Goal: Task Accomplishment & Management: Use online tool/utility

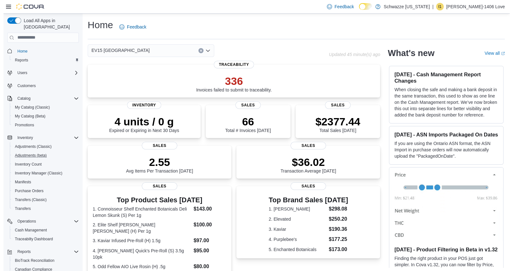
scroll to position [53, 0]
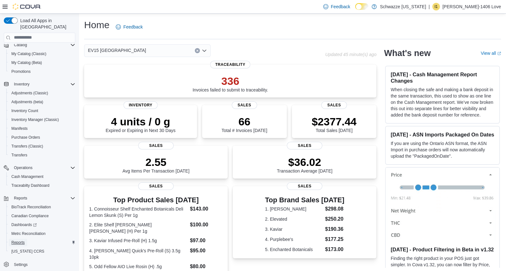
click at [17, 239] on span "Reports" at bounding box center [17, 243] width 13 height 8
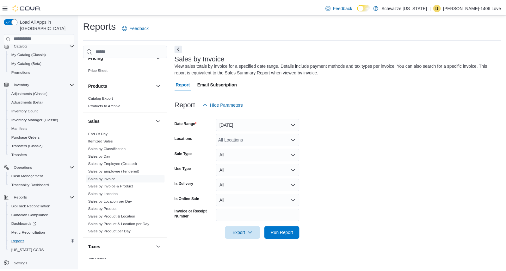
scroll to position [365, 0]
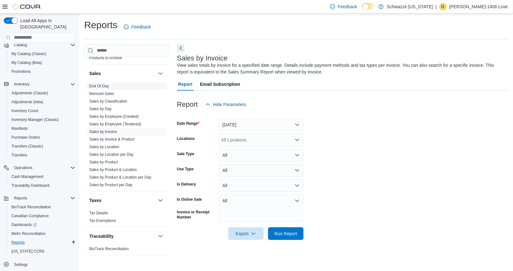
click at [108, 85] on link "End Of Day" at bounding box center [99, 86] width 20 height 4
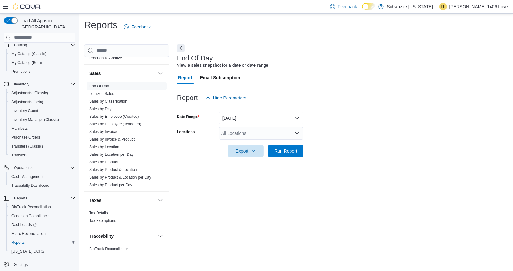
click at [235, 118] on button "Today" at bounding box center [261, 118] width 85 height 13
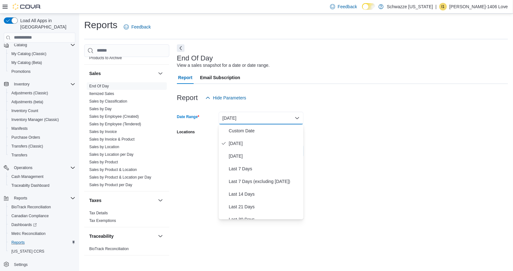
click at [203, 130] on div "Locations" at bounding box center [196, 133] width 39 height 13
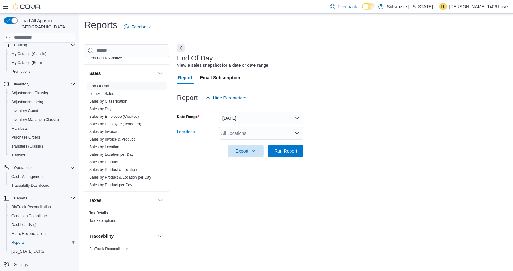
click at [226, 131] on div "All Locations" at bounding box center [261, 133] width 85 height 13
type input "**"
click at [277, 145] on span "EV15 [GEOGRAPHIC_DATA]" at bounding box center [265, 144] width 58 height 6
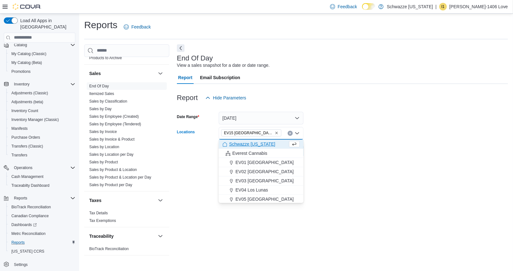
click at [371, 158] on div at bounding box center [342, 161] width 331 height 8
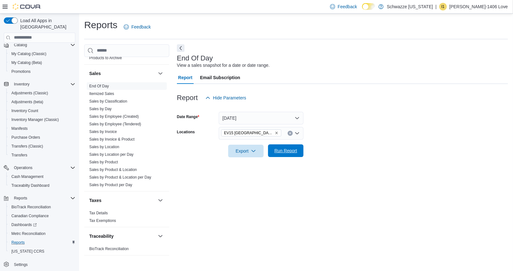
click at [290, 152] on span "Run Report" at bounding box center [285, 151] width 23 height 6
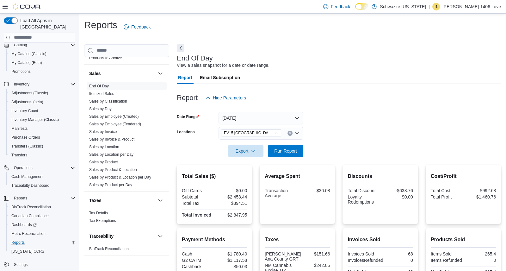
scroll to position [111, 0]
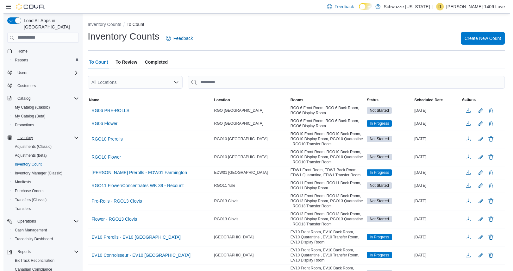
scroll to position [53, 0]
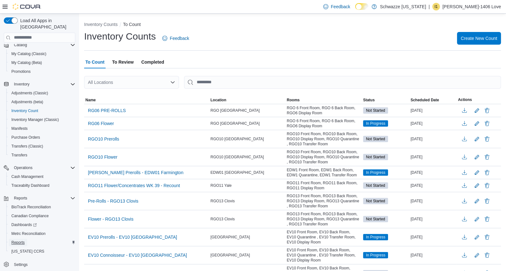
click at [22, 239] on span "Reports" at bounding box center [17, 243] width 13 height 8
